Goal: Information Seeking & Learning: Learn about a topic

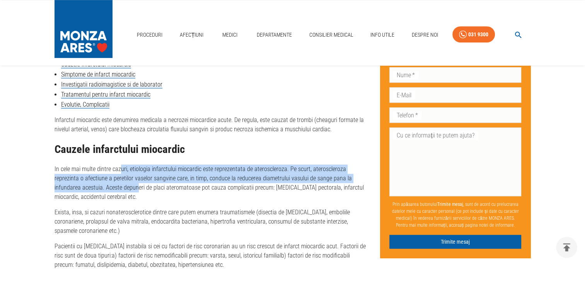
drag, startPoint x: 121, startPoint y: 171, endPoint x: 106, endPoint y: 195, distance: 28.8
click at [107, 194] on p "In cele mai multe dintre cazuri, etiologia infarctului miocardic este reprezent…" at bounding box center [210, 183] width 313 height 37
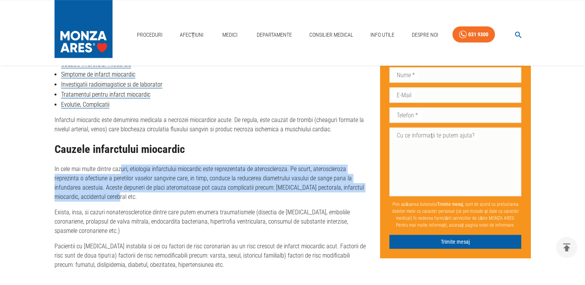
click at [287, 178] on p "In cele mai multe dintre cazuri, etiologia infarctului miocardic este reprezent…" at bounding box center [210, 183] width 313 height 37
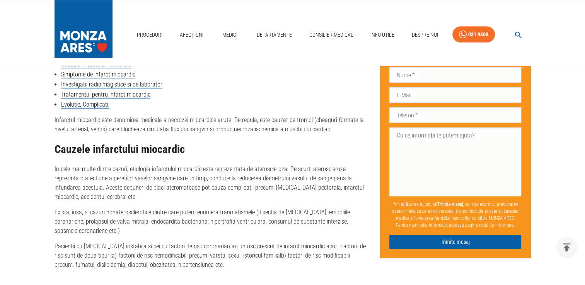
scroll to position [425, 0]
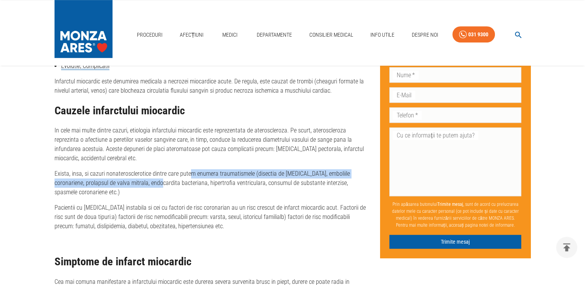
drag, startPoint x: 188, startPoint y: 171, endPoint x: 149, endPoint y: 182, distance: 40.3
click at [149, 182] on p "Exista, insa, si cazuri nonaterosclerotice dintre care putem enumera traumatism…" at bounding box center [210, 183] width 313 height 28
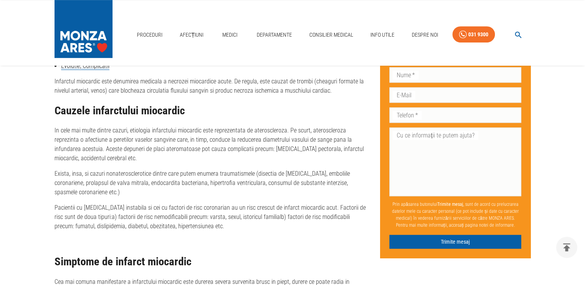
click at [86, 206] on p "Pacientii cu [MEDICAL_DATA] instabila si cei cu factori de risc coronarian au u…" at bounding box center [210, 217] width 313 height 28
click at [66, 218] on p "Pacientii cu [MEDICAL_DATA] instabila si cei cu factori de risc coronarian au u…" at bounding box center [210, 217] width 313 height 28
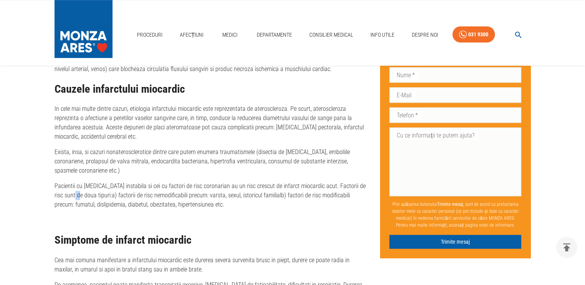
scroll to position [464, 0]
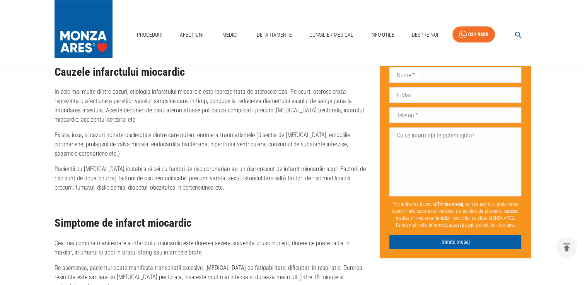
click at [66, 218] on h2 "Simptome de infarct miocardic" at bounding box center [210, 223] width 313 height 12
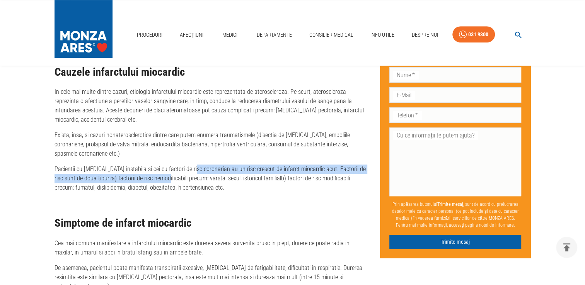
drag, startPoint x: 192, startPoint y: 168, endPoint x: 155, endPoint y: 176, distance: 38.2
click at [155, 176] on p "Pacientii cu [MEDICAL_DATA] instabila si cei cu factori de risc coronarian au u…" at bounding box center [210, 179] width 313 height 28
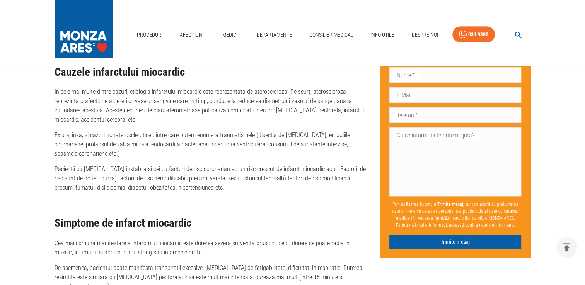
drag, startPoint x: 155, startPoint y: 176, endPoint x: 295, endPoint y: 180, distance: 140.3
click at [295, 180] on p "Pacientii cu [MEDICAL_DATA] instabila si cei cu factori de risc coronarian au u…" at bounding box center [210, 179] width 313 height 28
drag, startPoint x: 218, startPoint y: 179, endPoint x: 235, endPoint y: 178, distance: 16.6
click at [235, 178] on p "Pacientii cu [MEDICAL_DATA] instabila si cei cu factori de risc coronarian au u…" at bounding box center [210, 179] width 313 height 28
drag, startPoint x: 235, startPoint y: 178, endPoint x: 208, endPoint y: 187, distance: 28.0
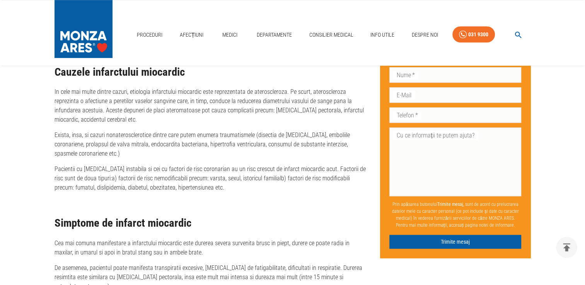
click at [208, 187] on p "Pacientii cu [MEDICAL_DATA] instabila si cei cu factori de risc coronarian au u…" at bounding box center [210, 179] width 313 height 28
click at [195, 188] on p "Pacientii cu [MEDICAL_DATA] instabila si cei cu factori de risc coronarian au u…" at bounding box center [210, 179] width 313 height 28
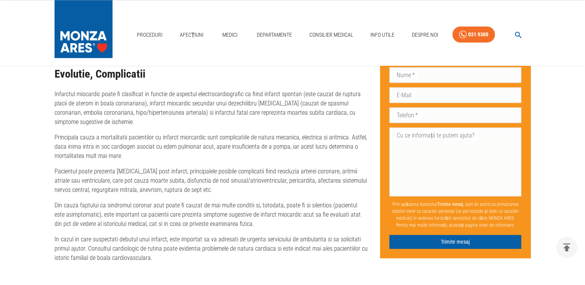
scroll to position [1043, 0]
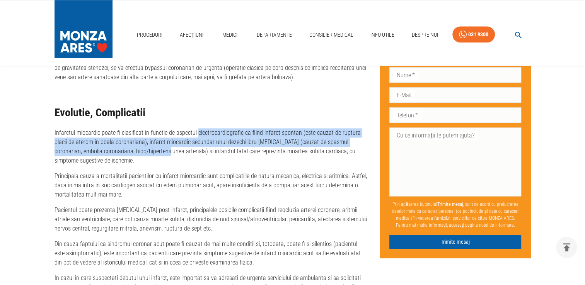
drag, startPoint x: 196, startPoint y: 118, endPoint x: 136, endPoint y: 140, distance: 64.0
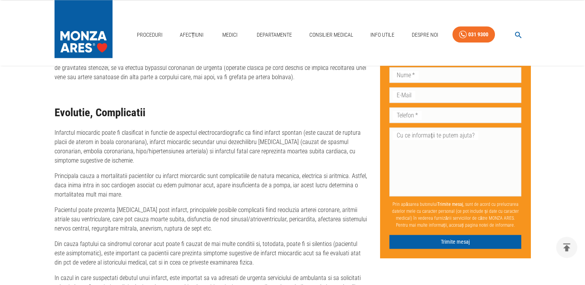
click at [227, 172] on p "Principala cauza a mortalitatii pacientilor cu infarct miorcardic sunt complica…" at bounding box center [210, 186] width 313 height 28
drag, startPoint x: 127, startPoint y: 174, endPoint x: 126, endPoint y: 178, distance: 4.7
click at [126, 178] on p "Principala cauza a mortalitatii pacientilor cu infarct miorcardic sunt complica…" at bounding box center [210, 186] width 313 height 28
click at [79, 207] on p "Pacientul poate prezenta [MEDICAL_DATA] post infarct, principalele posibile com…" at bounding box center [210, 220] width 313 height 28
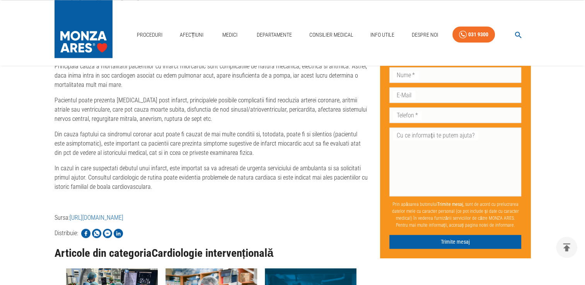
scroll to position [1159, 0]
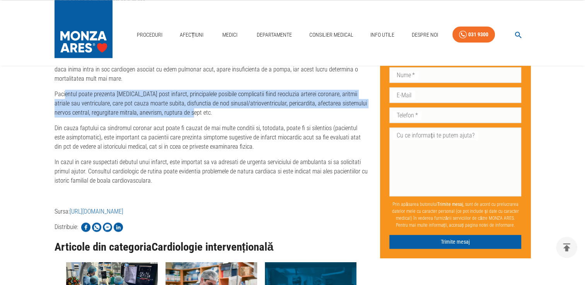
drag, startPoint x: 65, startPoint y: 82, endPoint x: 240, endPoint y: 101, distance: 176.9
click at [240, 101] on p "Pacientul poate prezenta [MEDICAL_DATA] post infarct, principalele posibile com…" at bounding box center [210, 104] width 313 height 28
drag, startPoint x: 240, startPoint y: 101, endPoint x: 214, endPoint y: 108, distance: 27.1
click at [214, 108] on p "Pacientul poate prezenta [MEDICAL_DATA] post infarct, principalele posibile com…" at bounding box center [210, 104] width 313 height 28
click at [94, 90] on p "Pacientul poate prezenta [MEDICAL_DATA] post infarct, principalele posibile com…" at bounding box center [210, 104] width 313 height 28
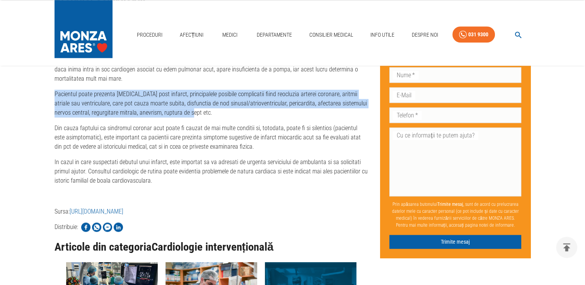
drag, startPoint x: 54, startPoint y: 84, endPoint x: 227, endPoint y: 104, distance: 173.8
click at [227, 104] on p "Pacientul poate prezenta [MEDICAL_DATA] post infarct, principalele posibile com…" at bounding box center [210, 104] width 313 height 28
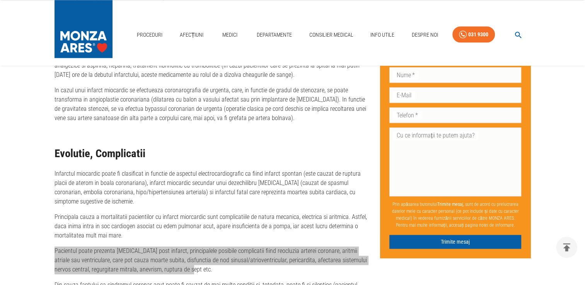
scroll to position [1005, 0]
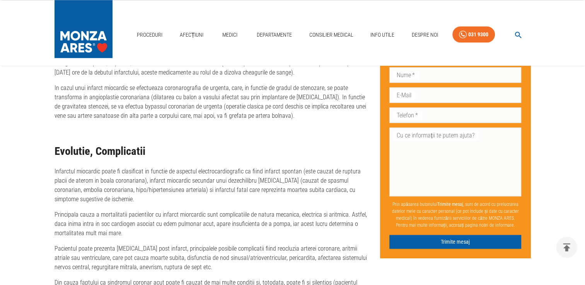
click at [220, 210] on p "Principala cauza a mortalitatii pacientilor cu infarct miorcardic sunt complica…" at bounding box center [210, 224] width 313 height 28
drag, startPoint x: 122, startPoint y: 171, endPoint x: 136, endPoint y: 168, distance: 14.2
click at [136, 168] on p "Infarctul miocardic poate fi clasificat in functie de aspectul electrocardiogra…" at bounding box center [210, 185] width 313 height 37
drag, startPoint x: 136, startPoint y: 168, endPoint x: 144, endPoint y: 168, distance: 7.7
click at [144, 168] on p "Infarctul miocardic poate fi clasificat in functie de aspectul electrocardiogra…" at bounding box center [210, 185] width 313 height 37
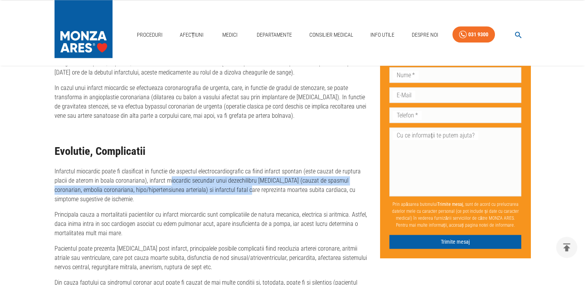
drag, startPoint x: 155, startPoint y: 170, endPoint x: 212, endPoint y: 185, distance: 59.7
click at [212, 185] on p "Infarctul miocardic poate fi clasificat in functie de aspectul electrocardiogra…" at bounding box center [210, 185] width 313 height 37
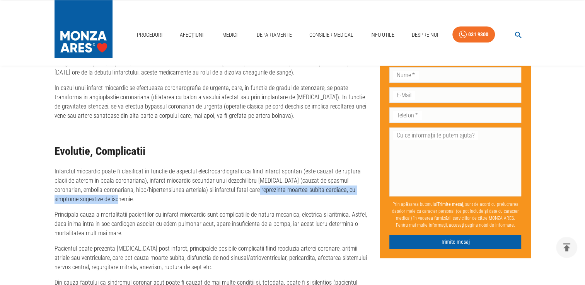
drag, startPoint x: 212, startPoint y: 185, endPoint x: 221, endPoint y: 186, distance: 9.0
click at [221, 186] on p "Infarctul miocardic poate fi clasificat in functie de aspectul electrocardiogra…" at bounding box center [210, 185] width 313 height 37
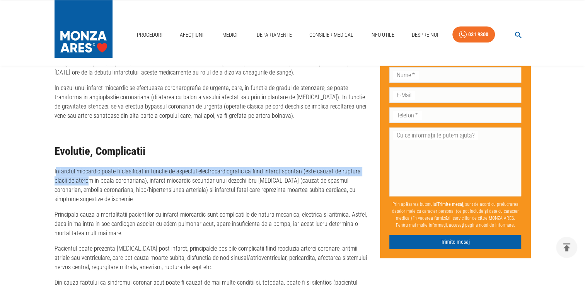
drag, startPoint x: 55, startPoint y: 159, endPoint x: 76, endPoint y: 169, distance: 22.6
click at [76, 169] on p "Infarctul miocardic poate fi clasificat in functie de aspectul electrocardiogra…" at bounding box center [210, 185] width 313 height 37
drag, startPoint x: 76, startPoint y: 169, endPoint x: 70, endPoint y: 169, distance: 5.8
click at [70, 169] on p "Infarctul miocardic poate fi clasificat in functie de aspectul electrocardiogra…" at bounding box center [210, 185] width 313 height 37
click at [58, 167] on p "Infarctul miocardic poate fi clasificat in functie de aspectul electrocardiogra…" at bounding box center [210, 185] width 313 height 37
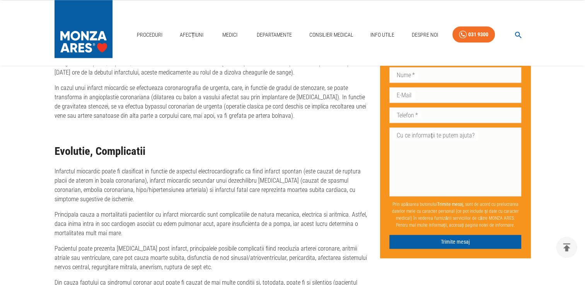
click at [57, 167] on p "Infarctul miocardic poate fi clasificat in functie de aspectul electrocardiogra…" at bounding box center [210, 185] width 313 height 37
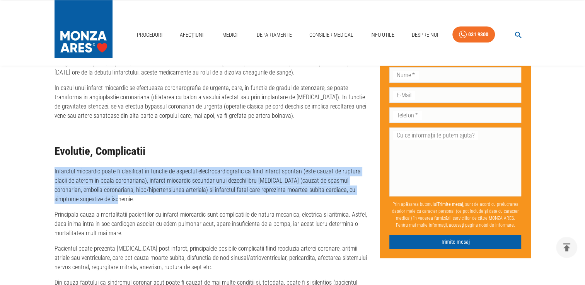
drag, startPoint x: 53, startPoint y: 162, endPoint x: 282, endPoint y: 190, distance: 230.5
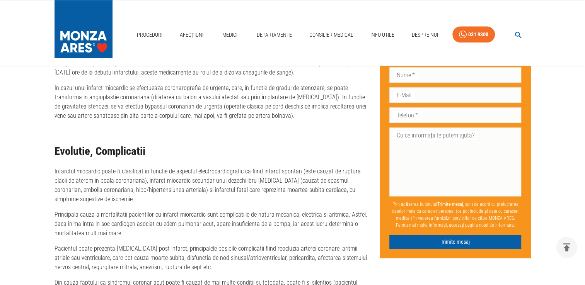
drag, startPoint x: 282, startPoint y: 190, endPoint x: 216, endPoint y: 195, distance: 66.6
click at [80, 194] on p "Infarctul miocardic poate fi clasificat in functie de aspectul electrocardiogra…" at bounding box center [210, 185] width 313 height 37
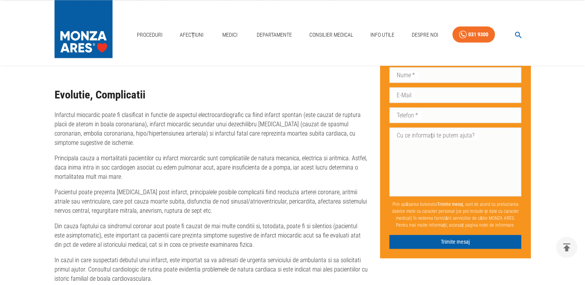
scroll to position [1043, 0]
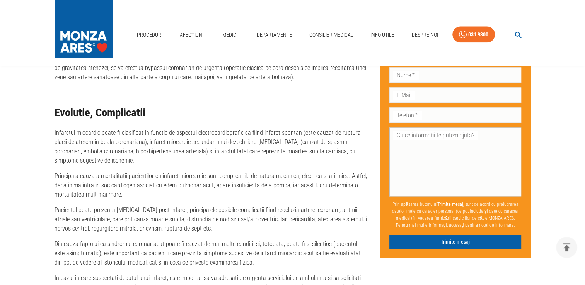
click at [488, 177] on textarea "Cu ce informații te putem ajuta?" at bounding box center [454, 162] width 121 height 62
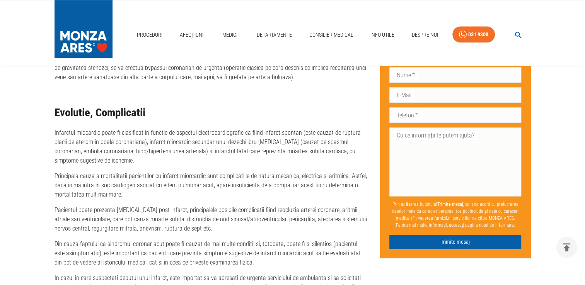
click at [274, 155] on p "Infarctul miocardic poate fi clasificat in functie de aspectul electrocardiogra…" at bounding box center [210, 146] width 313 height 37
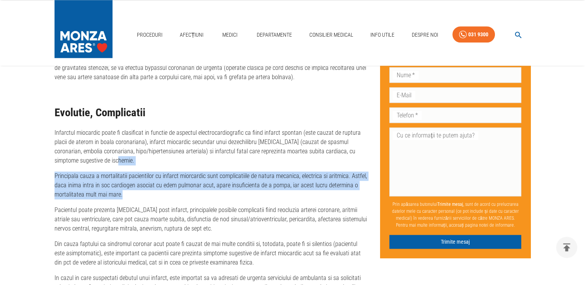
drag, startPoint x: 134, startPoint y: 168, endPoint x: 166, endPoint y: 188, distance: 38.4
drag, startPoint x: 166, startPoint y: 188, endPoint x: 151, endPoint y: 188, distance: 14.7
click at [166, 188] on p "Principala cauza a mortalitatii pacientilor cu infarct miorcardic sunt complica…" at bounding box center [210, 186] width 313 height 28
click at [115, 188] on p "Principala cauza a mortalitatii pacientilor cu infarct miorcardic sunt complica…" at bounding box center [210, 186] width 313 height 28
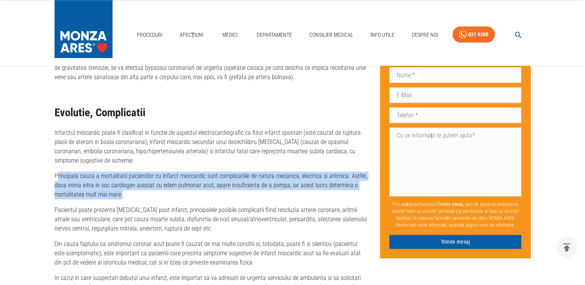
drag, startPoint x: 57, startPoint y: 165, endPoint x: 138, endPoint y: 185, distance: 83.1
click at [138, 185] on p "Principala cauza a mortalitatii pacientilor cu infarct miorcardic sunt complica…" at bounding box center [210, 186] width 313 height 28
drag, startPoint x: 138, startPoint y: 185, endPoint x: 126, endPoint y: 185, distance: 11.6
click at [134, 185] on p "Principala cauza a mortalitatii pacientilor cu infarct miorcardic sunt complica…" at bounding box center [210, 186] width 313 height 28
click at [113, 184] on p "Principala cauza a mortalitatii pacientilor cu infarct miorcardic sunt complica…" at bounding box center [210, 186] width 313 height 28
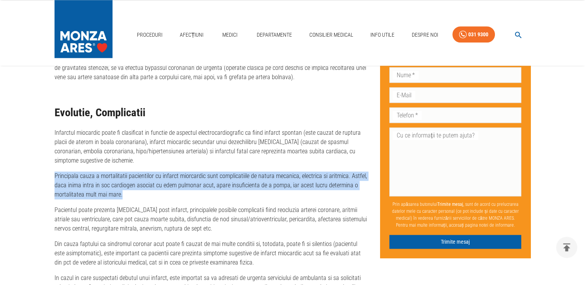
drag, startPoint x: 53, startPoint y: 166, endPoint x: 125, endPoint y: 188, distance: 75.0
drag, startPoint x: 125, startPoint y: 188, endPoint x: 137, endPoint y: 186, distance: 11.7
click at [136, 183] on p "Principala cauza a mortalitatii pacientilor cu infarct miorcardic sunt complica…" at bounding box center [210, 186] width 313 height 28
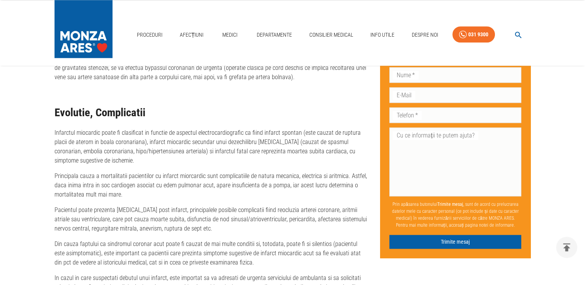
click at [125, 246] on p "Din cauza faptului ca sindromul coronar acut poate fi cauzat de mai multe condi…" at bounding box center [210, 254] width 313 height 28
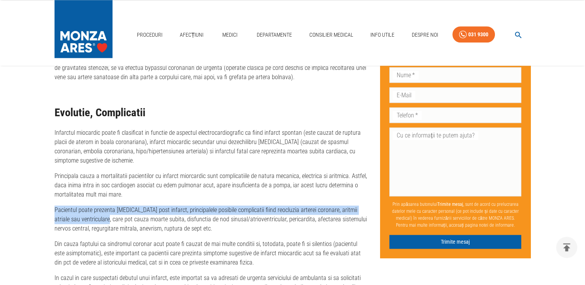
drag, startPoint x: 99, startPoint y: 206, endPoint x: 25, endPoint y: 195, distance: 74.6
drag, startPoint x: 25, startPoint y: 195, endPoint x: 178, endPoint y: 202, distance: 152.8
click at [178, 206] on p "Pacientul poate prezenta [MEDICAL_DATA] post infarct, principalele posibile com…" at bounding box center [210, 220] width 313 height 28
click at [121, 206] on p "Pacientul poate prezenta [MEDICAL_DATA] post infarct, principalele posibile com…" at bounding box center [210, 220] width 313 height 28
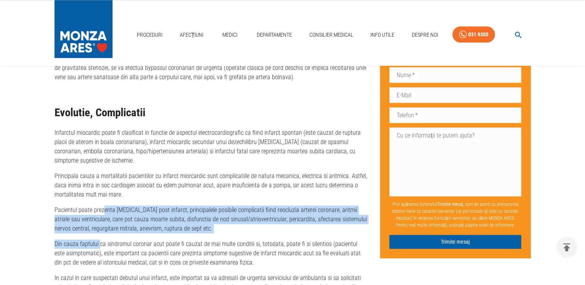
drag, startPoint x: 102, startPoint y: 201, endPoint x: 99, endPoint y: 228, distance: 26.8
drag, startPoint x: 99, startPoint y: 228, endPoint x: 135, endPoint y: 207, distance: 41.7
click at [135, 207] on p "Pacientul poate prezenta [MEDICAL_DATA] post infarct, principalele posibile com…" at bounding box center [210, 220] width 313 height 28
click at [146, 206] on p "Pacientul poate prezenta [MEDICAL_DATA] post infarct, principalele posibile com…" at bounding box center [210, 220] width 313 height 28
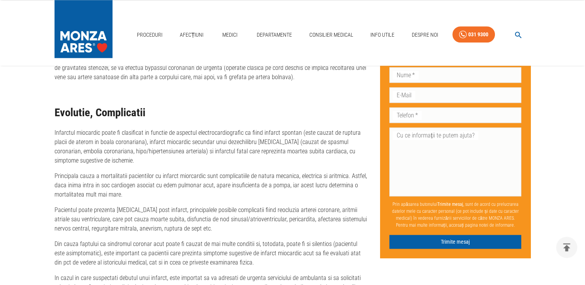
click at [128, 206] on p "Pacientul poate prezenta [MEDICAL_DATA] post infarct, principalele posibile com…" at bounding box center [210, 220] width 313 height 28
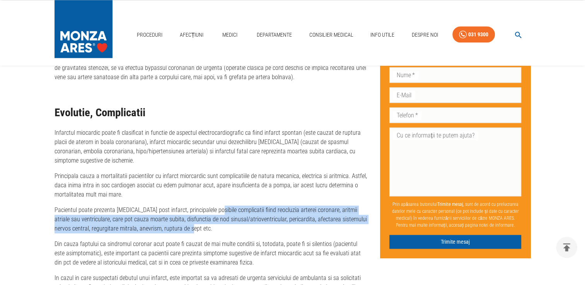
drag, startPoint x: 213, startPoint y: 194, endPoint x: 207, endPoint y: 222, distance: 28.9
click at [207, 222] on p "Pacientul poate prezenta [MEDICAL_DATA] post infarct, principalele posibile com…" at bounding box center [210, 220] width 313 height 28
click at [203, 222] on p "Pacientul poate prezenta [MEDICAL_DATA] post infarct, principalele posibile com…" at bounding box center [210, 220] width 313 height 28
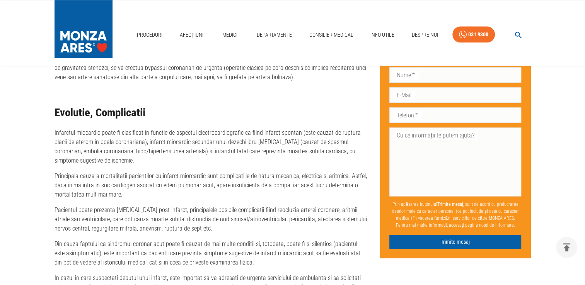
click at [187, 220] on p "Pacientul poate prezenta [MEDICAL_DATA] post infarct, principalele posibile com…" at bounding box center [210, 220] width 313 height 28
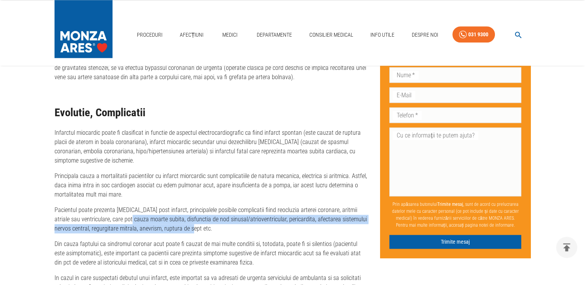
drag, startPoint x: 126, startPoint y: 212, endPoint x: 206, endPoint y: 222, distance: 80.5
click at [206, 222] on p "Pacientul poate prezenta [MEDICAL_DATA] post infarct, principalele posibile com…" at bounding box center [210, 220] width 313 height 28
drag, startPoint x: 206, startPoint y: 222, endPoint x: 199, endPoint y: 222, distance: 7.0
click at [205, 222] on p "Pacientul poate prezenta [MEDICAL_DATA] post infarct, principalele posibile com…" at bounding box center [210, 220] width 313 height 28
click at [189, 222] on p "Pacientul poate prezenta [MEDICAL_DATA] post infarct, principalele posibile com…" at bounding box center [210, 220] width 313 height 28
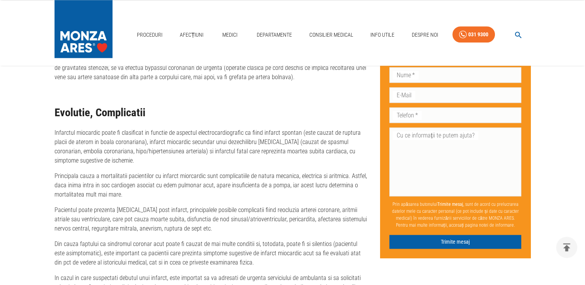
click at [179, 222] on p "Pacientul poate prezenta [MEDICAL_DATA] post infarct, principalele posibile com…" at bounding box center [210, 220] width 313 height 28
drag, startPoint x: 179, startPoint y: 222, endPoint x: 190, endPoint y: 219, distance: 11.5
click at [190, 219] on p "Pacientul poate prezenta [MEDICAL_DATA] post infarct, principalele posibile com…" at bounding box center [210, 220] width 313 height 28
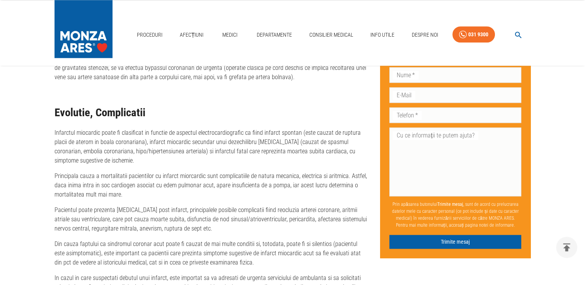
drag, startPoint x: 190, startPoint y: 219, endPoint x: 175, endPoint y: 229, distance: 18.2
click at [159, 240] on p "Din cauza faptului ca sindromul coronar acut poate fi cauzat de mai multe condi…" at bounding box center [210, 254] width 313 height 28
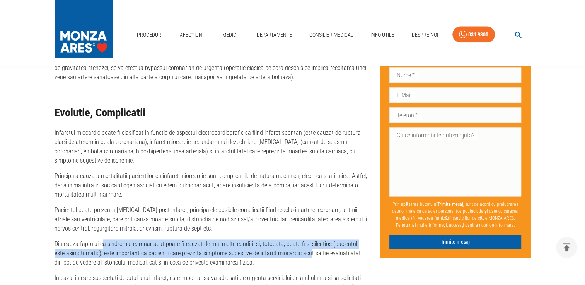
drag, startPoint x: 102, startPoint y: 229, endPoint x: 297, endPoint y: 240, distance: 195.8
drag, startPoint x: 297, startPoint y: 240, endPoint x: 272, endPoint y: 245, distance: 26.1
click at [272, 245] on p "Din cauza faptului ca sindromul coronar acut poate fi cauzat de mai multe condi…" at bounding box center [210, 254] width 313 height 28
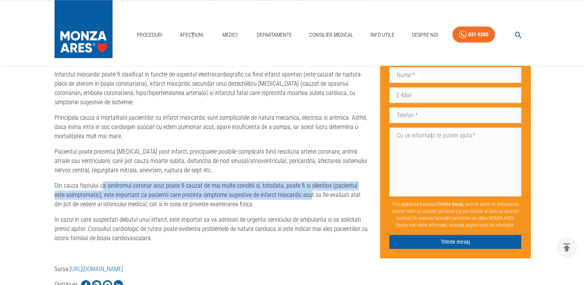
scroll to position [1120, 0]
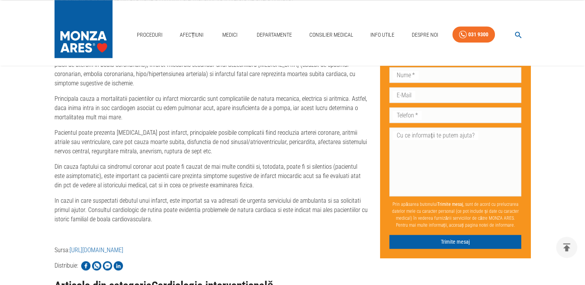
drag, startPoint x: 147, startPoint y: 173, endPoint x: 112, endPoint y: 178, distance: 34.7
click at [147, 173] on p "Din cauza faptului ca sindromul coronar acut poate fi cauzat de mai multe condi…" at bounding box center [210, 176] width 313 height 28
click at [107, 176] on p "Din cauza faptului ca sindromul coronar acut poate fi cauzat de mai multe condi…" at bounding box center [210, 176] width 313 height 28
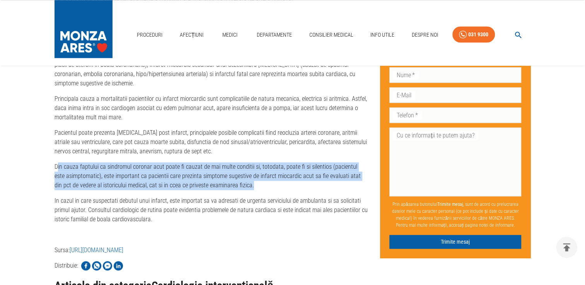
drag, startPoint x: 57, startPoint y: 157, endPoint x: 253, endPoint y: 176, distance: 196.8
click at [253, 176] on p "Din cauza faptului ca sindromul coronar acut poate fi cauzat de mai multe condi…" at bounding box center [210, 176] width 313 height 28
click at [249, 177] on p "Din cauza faptului ca sindromul coronar acut poate fi cauzat de mai multe condi…" at bounding box center [210, 176] width 313 height 28
click at [68, 169] on p "Din cauza faptului ca sindromul coronar acut poate fi cauzat de mai multe condi…" at bounding box center [210, 176] width 313 height 28
drag, startPoint x: 42, startPoint y: 152, endPoint x: 280, endPoint y: 177, distance: 238.5
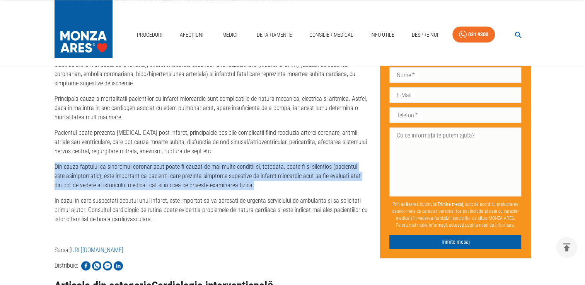
drag, startPoint x: 280, startPoint y: 177, endPoint x: 252, endPoint y: 178, distance: 28.2
click at [252, 178] on p "Din cauza faptului ca sindromul coronar acut poate fi cauzat de mai multe condi…" at bounding box center [210, 176] width 313 height 28
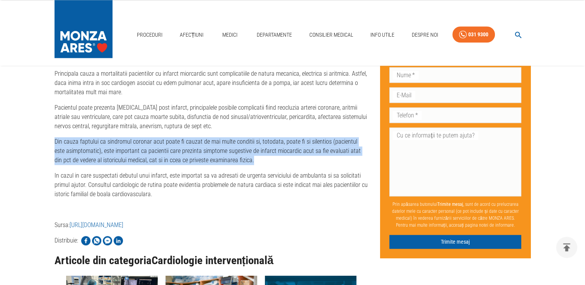
scroll to position [1159, 0]
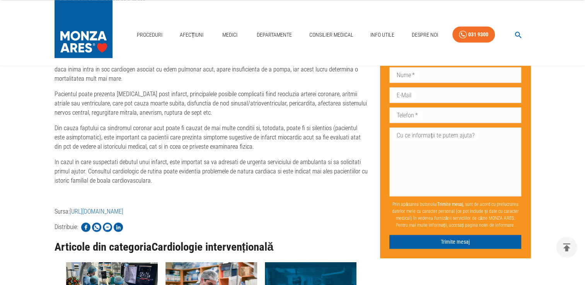
click at [122, 160] on p "In cazul in care suspectati debutul unui infarct, este importat sa va adresati …" at bounding box center [210, 172] width 313 height 28
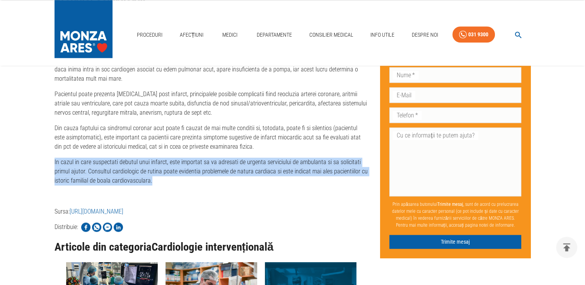
drag, startPoint x: 53, startPoint y: 152, endPoint x: 178, endPoint y: 174, distance: 126.4
click at [175, 174] on p "In cazul in care suspectati debutul unui infarct, este importat sa va adresati …" at bounding box center [210, 172] width 313 height 28
click at [152, 175] on p "In cazul in care suspectati debutul unui infarct, este importat sa va adresati …" at bounding box center [210, 172] width 313 height 28
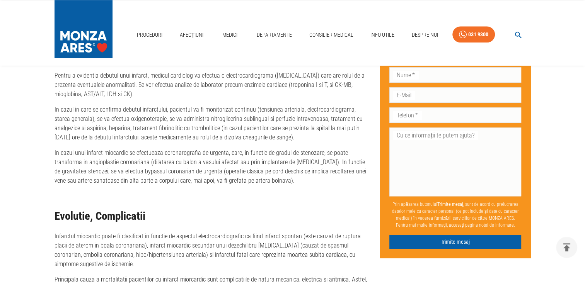
scroll to position [931, 0]
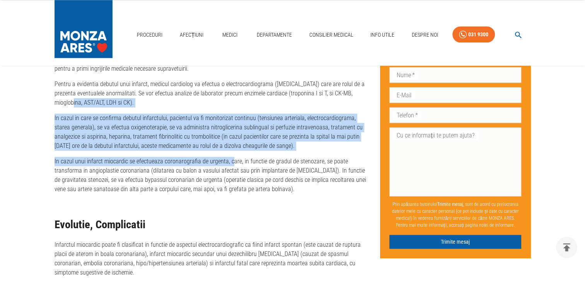
drag, startPoint x: 72, startPoint y: 90, endPoint x: 230, endPoint y: 144, distance: 167.4
click at [230, 144] on div "Infarctul miocardic este denumirea medicala a necrozei miocardice acute. De reg…" at bounding box center [210, 8] width 313 height 874
click at [229, 146] on div "Infarctul miocardic este denumirea medicala a necrozei miocardice acute. De reg…" at bounding box center [210, 8] width 313 height 874
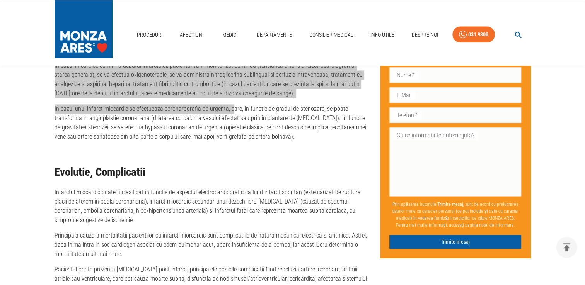
scroll to position [1047, 0]
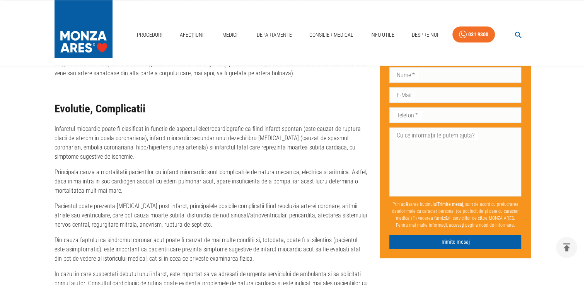
click at [288, 137] on p "Infarctul miocardic poate fi clasificat in functie de aspectul electrocardiogra…" at bounding box center [210, 142] width 313 height 37
click at [134, 150] on p "Infarctul miocardic poate fi clasificat in functie de aspectul electrocardiogra…" at bounding box center [210, 142] width 313 height 37
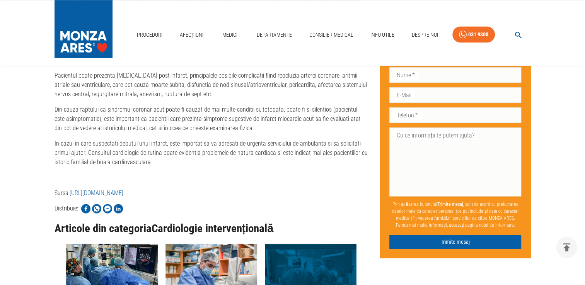
scroll to position [1202, 0]
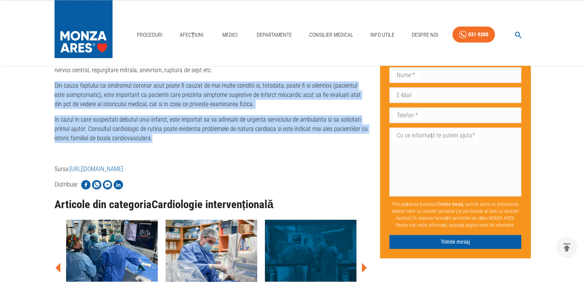
drag, startPoint x: 49, startPoint y: 73, endPoint x: 176, endPoint y: 132, distance: 140.7
drag, startPoint x: 176, startPoint y: 132, endPoint x: 163, endPoint y: 131, distance: 12.8
click at [163, 131] on p "In cazul in care suspectati debutul unui infarct, este importat sa va adresati …" at bounding box center [210, 129] width 313 height 28
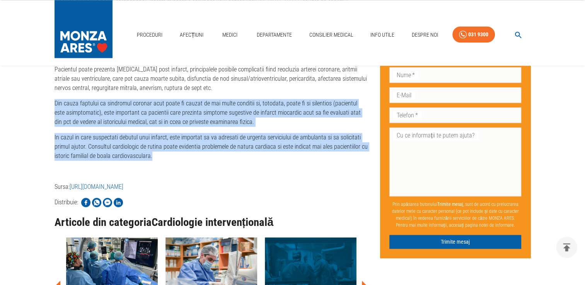
scroll to position [1163, 0]
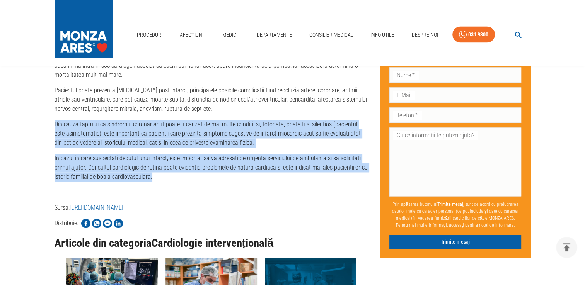
click at [267, 168] on p "In cazul in care suspectati debutul unui infarct, este importat sa va adresati …" at bounding box center [210, 168] width 313 height 28
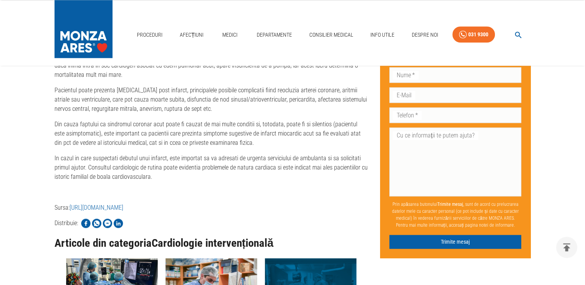
click at [268, 86] on p "Pacientul poate prezenta [MEDICAL_DATA] post infarct, principalele posibile com…" at bounding box center [210, 100] width 313 height 28
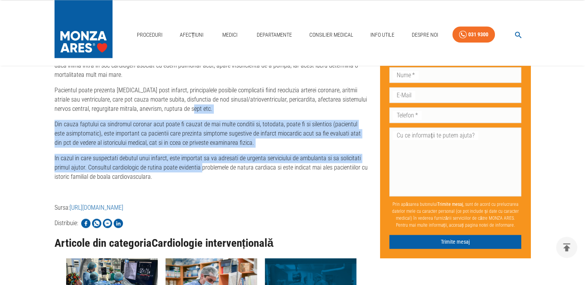
drag, startPoint x: 274, startPoint y: 102, endPoint x: 194, endPoint y: 155, distance: 95.4
drag, startPoint x: 194, startPoint y: 155, endPoint x: 175, endPoint y: 158, distance: 19.2
click at [175, 158] on p "In cazul in care suspectati debutul unui infarct, este importat sa va adresati …" at bounding box center [210, 168] width 313 height 28
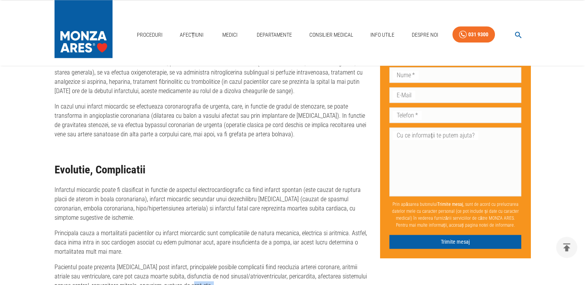
scroll to position [1086, 0]
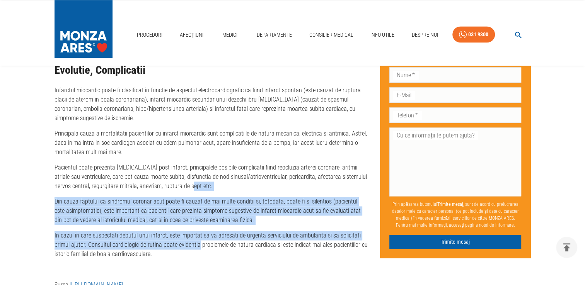
click at [215, 175] on p "Pacientul poate prezenta [MEDICAL_DATA] post infarct, principalele posibile com…" at bounding box center [210, 177] width 313 height 28
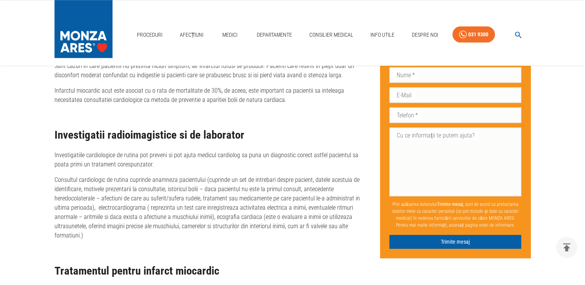
scroll to position [699, 0]
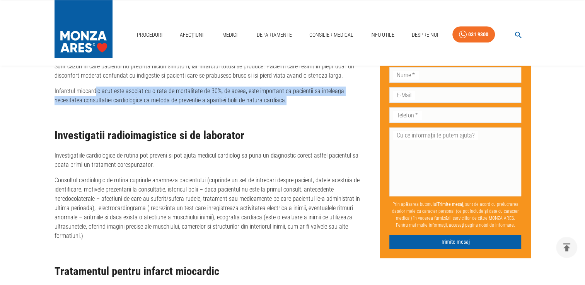
drag, startPoint x: 95, startPoint y: 78, endPoint x: 295, endPoint y: 92, distance: 201.1
click at [295, 92] on p "Infarctul miocardic acut este asociat cu o rata de mortalitate de 30%, de aceea…" at bounding box center [210, 96] width 313 height 19
drag, startPoint x: 295, startPoint y: 92, endPoint x: 286, endPoint y: 93, distance: 9.0
click at [295, 92] on p "Infarctul miocardic acut este asociat cu o rata de mortalitate de 30%, de aceea…" at bounding box center [210, 96] width 313 height 19
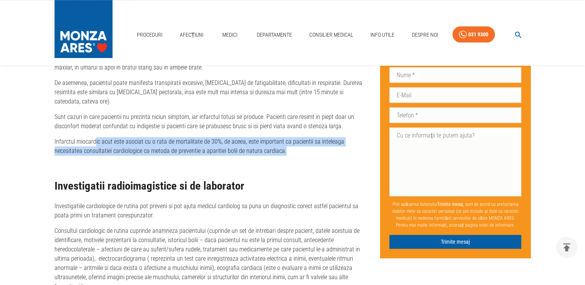
scroll to position [583, 0]
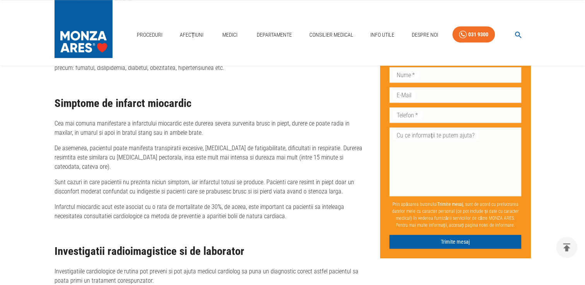
click at [221, 103] on h2 "Simptome de infarct miocardic" at bounding box center [210, 103] width 313 height 12
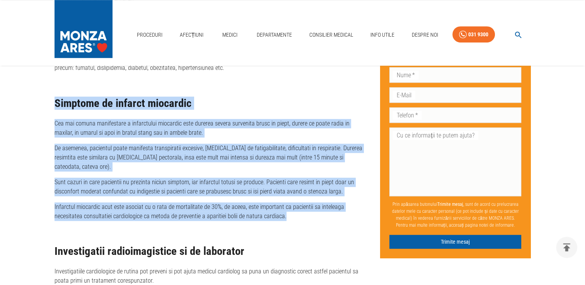
drag, startPoint x: 39, startPoint y: 97, endPoint x: 297, endPoint y: 208, distance: 281.0
click at [297, 208] on main "Acasă › Noutăți › Infarctul miocardic | cauze, simptome, tratament și complicaț…" at bounding box center [292, 214] width 585 height 1440
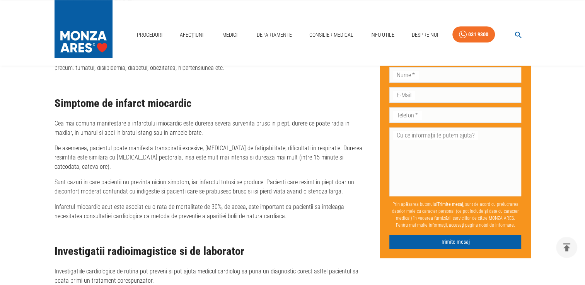
drag, startPoint x: 297, startPoint y: 208, endPoint x: 287, endPoint y: 212, distance: 10.4
click at [167, 207] on p "Infarctul miocardic acut este asociat cu o rata de mortalitate de 30%, de aceea…" at bounding box center [210, 211] width 313 height 19
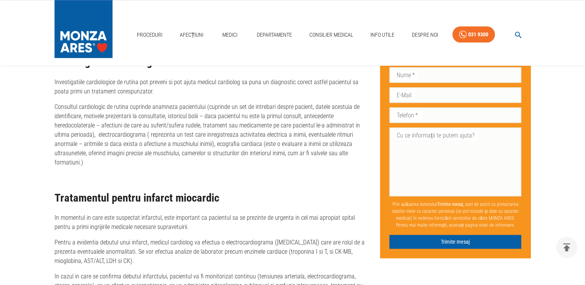
scroll to position [734, 0]
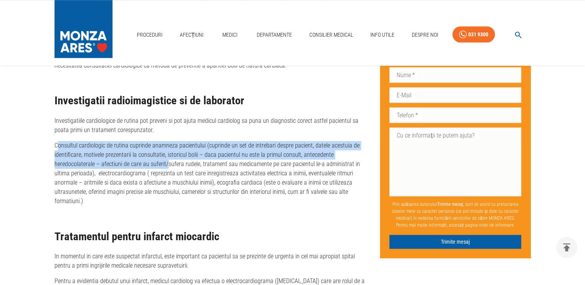
drag, startPoint x: 57, startPoint y: 131, endPoint x: 167, endPoint y: 156, distance: 112.1
click at [167, 156] on p "Consultul cardiologic de rutina cuprinde anamneza pacientului (cuprinde un set …" at bounding box center [210, 173] width 313 height 65
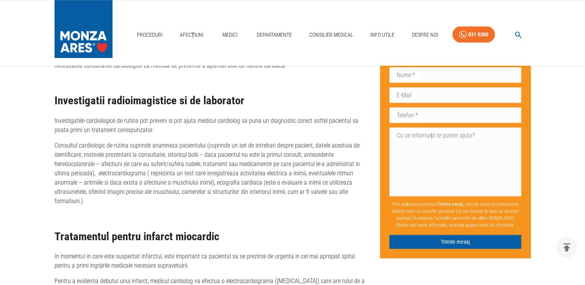
drag, startPoint x: 167, startPoint y: 156, endPoint x: 147, endPoint y: 167, distance: 22.0
click at [163, 165] on p "Consultul cardiologic de rutina cuprinde anamneza pacientului (cuprinde un set …" at bounding box center [210, 173] width 313 height 65
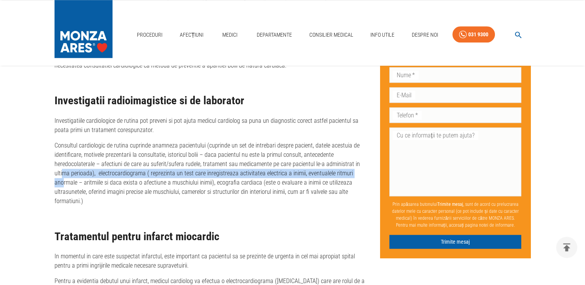
drag, startPoint x: 63, startPoint y: 168, endPoint x: 62, endPoint y: 175, distance: 7.8
click at [62, 175] on p "Consultul cardiologic de rutina cuprinde anamneza pacientului (cuprinde un set …" at bounding box center [210, 173] width 313 height 65
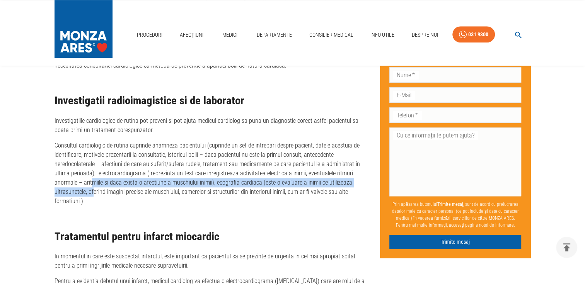
drag, startPoint x: 62, startPoint y: 175, endPoint x: 92, endPoint y: 178, distance: 30.7
click at [92, 178] on p "Consultul cardiologic de rutina cuprinde anamneza pacientului (cuprinde un set …" at bounding box center [210, 173] width 313 height 65
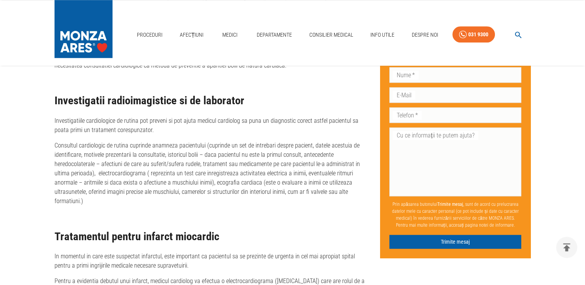
drag, startPoint x: 92, startPoint y: 178, endPoint x: 144, endPoint y: 182, distance: 51.5
click at [144, 182] on p "Consultul cardiologic de rutina cuprinde anamneza pacientului (cuprinde un set …" at bounding box center [210, 173] width 313 height 65
click at [133, 190] on p "Consultul cardiologic de rutina cuprinde anamneza pacientului (cuprinde un set …" at bounding box center [210, 173] width 313 height 65
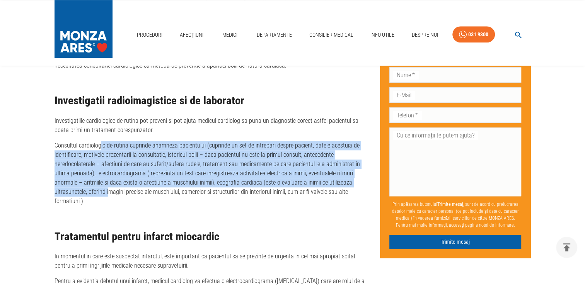
drag, startPoint x: 108, startPoint y: 185, endPoint x: 101, endPoint y: 133, distance: 52.2
click at [101, 141] on p "Consultul cardiologic de rutina cuprinde anamneza pacientului (cuprinde un set …" at bounding box center [210, 173] width 313 height 65
drag, startPoint x: 101, startPoint y: 133, endPoint x: 162, endPoint y: 138, distance: 61.2
click at [160, 141] on p "Consultul cardiologic de rutina cuprinde anamneza pacientului (cuprinde un set …" at bounding box center [210, 173] width 313 height 65
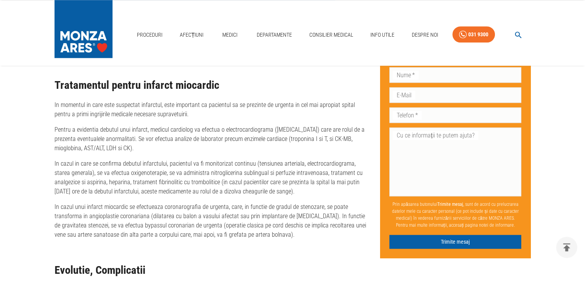
scroll to position [1005, 0]
